Goal: Go to known website: Access a specific website the user already knows

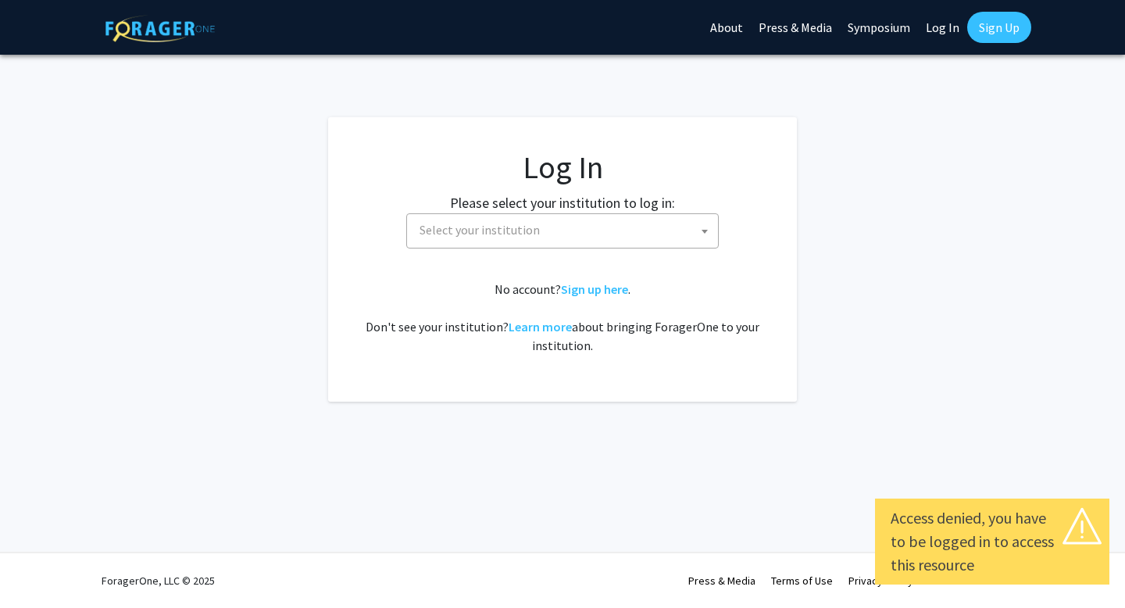
select select
click at [541, 226] on span "Select your institution" at bounding box center [565, 230] width 305 height 32
type input "cornell"
